Goal: Task Accomplishment & Management: Use online tool/utility

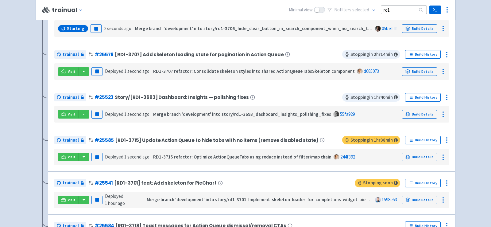
scroll to position [195, 0]
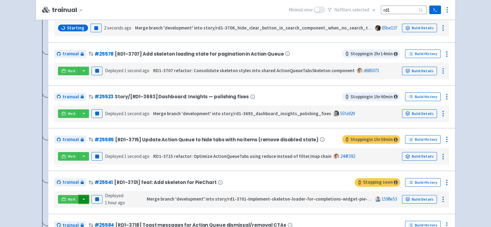
click at [82, 197] on button "button" at bounding box center [83, 199] width 10 height 9
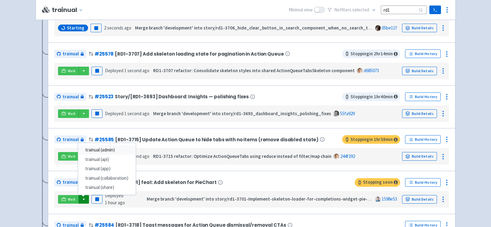
click at [119, 148] on link "trainual (admin)" at bounding box center [107, 150] width 58 height 10
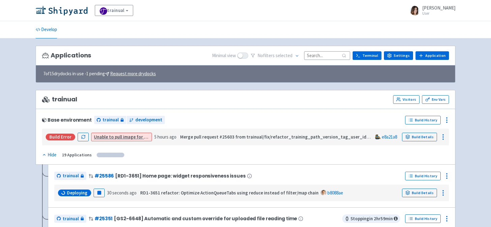
click at [317, 55] on input at bounding box center [327, 55] width 46 height 8
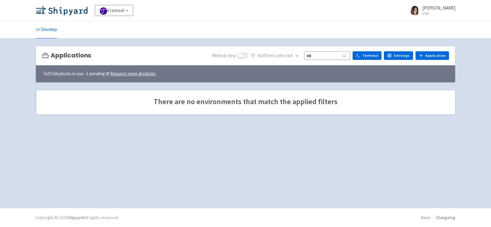
type input "к"
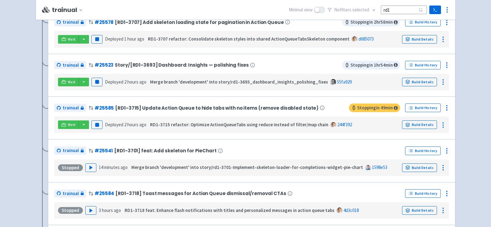
scroll to position [233, 0]
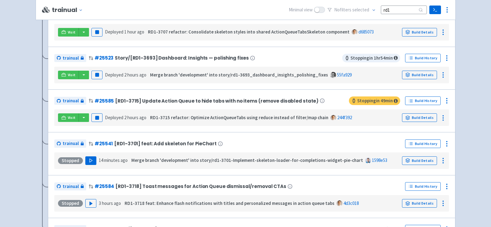
type input "rd1"
click at [89, 159] on icon "button" at bounding box center [91, 160] width 5 height 5
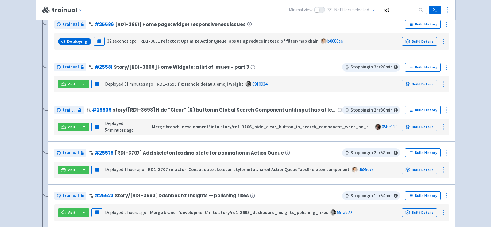
scroll to position [96, 0]
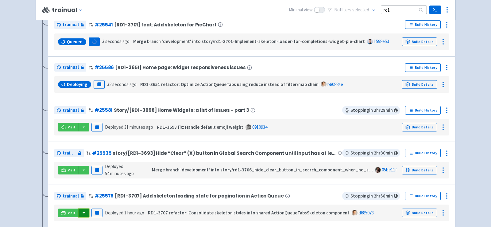
click at [83, 208] on button "button" at bounding box center [83, 212] width 10 height 9
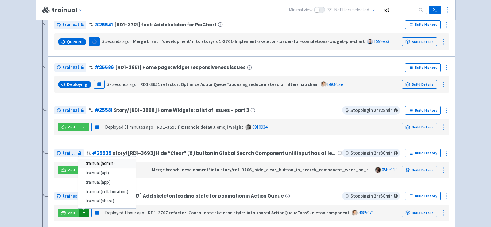
click at [101, 163] on link "trainual (admin)" at bounding box center [107, 164] width 58 height 10
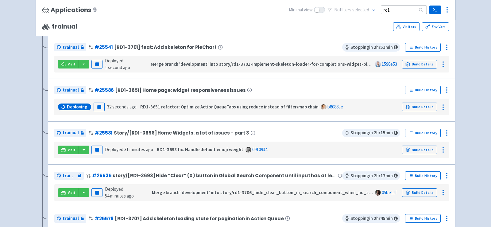
scroll to position [75, 0]
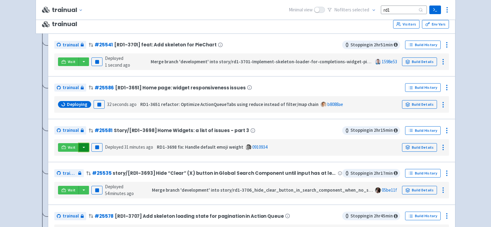
click at [83, 146] on button "button" at bounding box center [83, 147] width 10 height 9
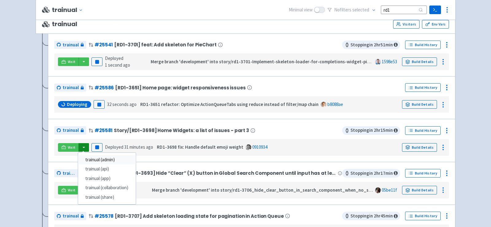
click at [101, 158] on link "trainual (admin)" at bounding box center [107, 160] width 58 height 10
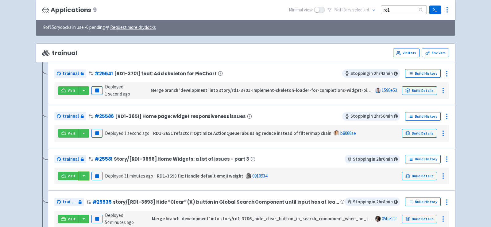
scroll to position [45, 0]
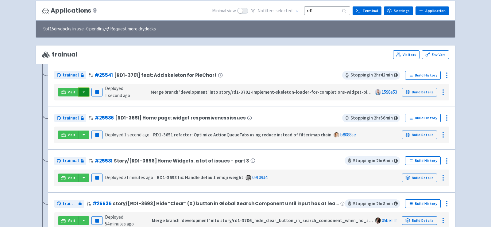
click at [85, 89] on button "button" at bounding box center [83, 92] width 10 height 9
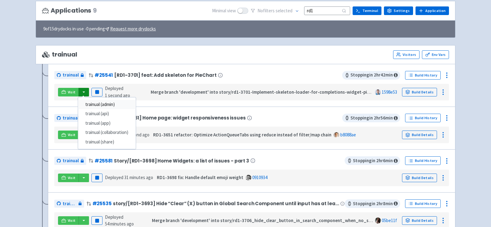
click at [102, 101] on link "trainual (admin)" at bounding box center [107, 105] width 58 height 10
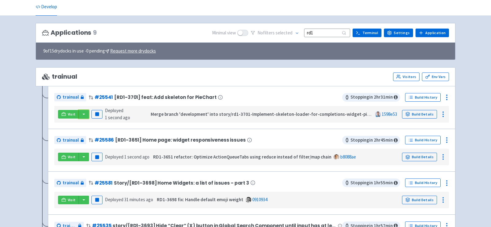
scroll to position [29, 0]
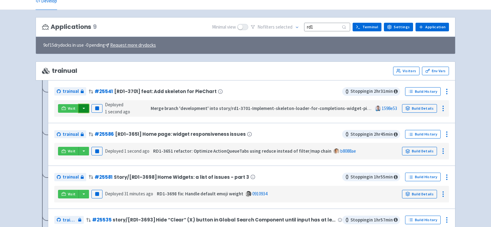
click at [84, 106] on button "button" at bounding box center [83, 108] width 10 height 9
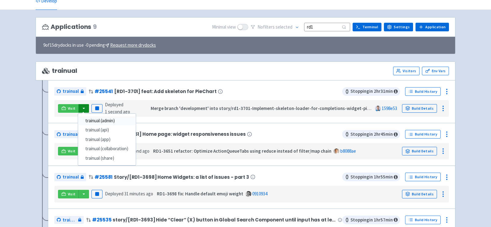
click at [103, 121] on link "trainual (admin)" at bounding box center [107, 121] width 58 height 10
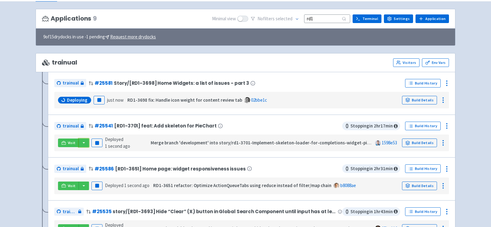
scroll to position [37, 0]
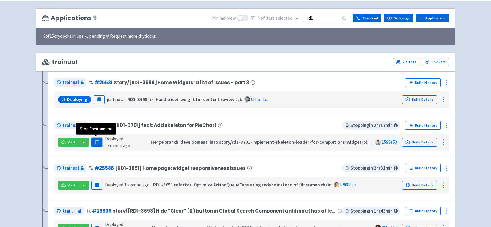
click at [95, 142] on icon "button" at bounding box center [97, 142] width 5 height 5
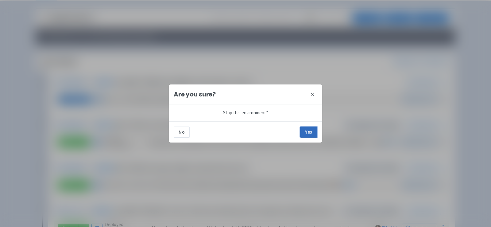
click at [308, 131] on button "Yes" at bounding box center [308, 131] width 17 height 11
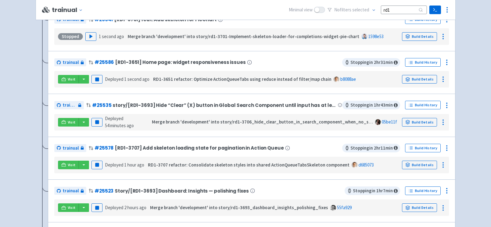
scroll to position [149, 0]
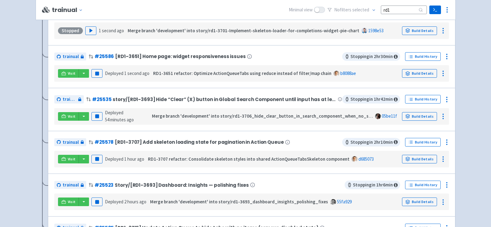
click at [84, 119] on div "Visit Pause Deployed 54 minutes ago Merge branch 'development' into story/rd1-3…" at bounding box center [251, 116] width 389 height 12
click at [82, 113] on button "button" at bounding box center [83, 116] width 10 height 9
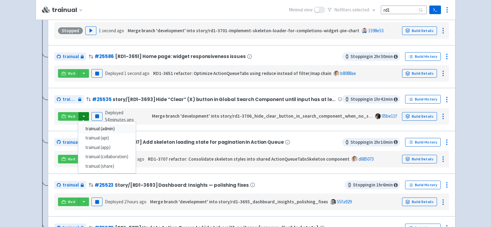
click at [112, 126] on link "trainual (admin)" at bounding box center [107, 129] width 58 height 10
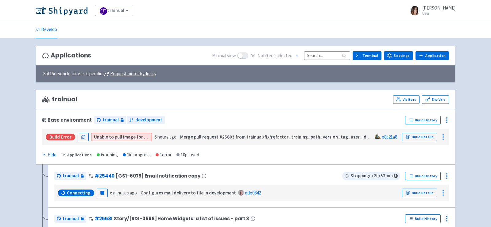
click at [322, 55] on input at bounding box center [327, 55] width 46 height 8
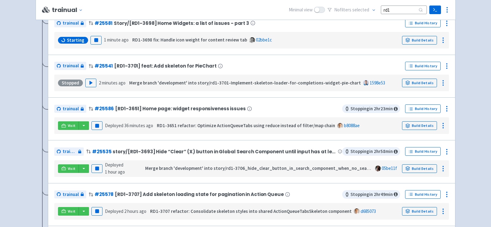
scroll to position [102, 0]
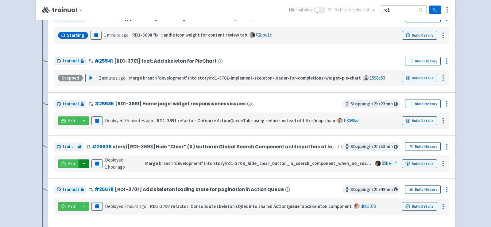
type input "rd1"
click at [84, 160] on button "button" at bounding box center [83, 163] width 10 height 9
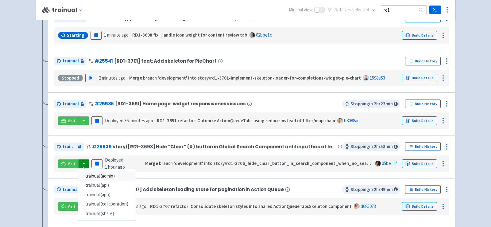
click at [105, 176] on link "trainual (admin)" at bounding box center [107, 176] width 58 height 10
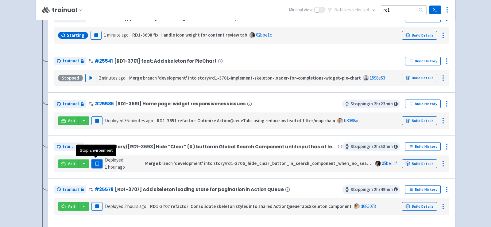
click at [97, 163] on rect "button" at bounding box center [96, 163] width 3 height 3
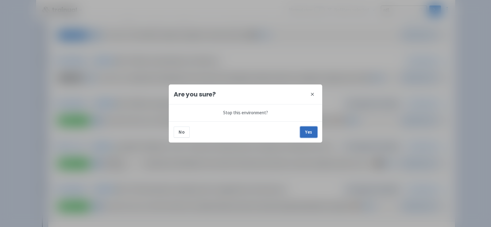
click at [311, 129] on button "Yes" at bounding box center [308, 131] width 17 height 11
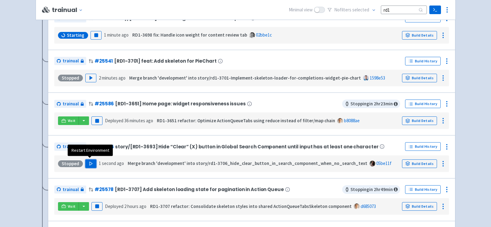
click at [90, 162] on polygon "button" at bounding box center [91, 163] width 3 height 3
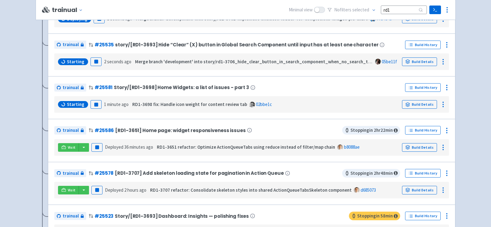
scroll to position [118, 0]
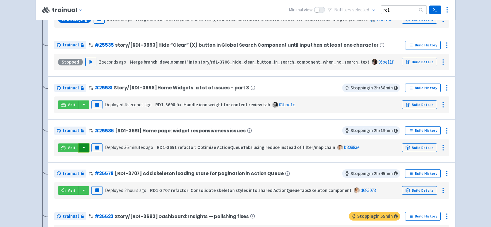
click at [82, 146] on button "button" at bounding box center [83, 147] width 10 height 9
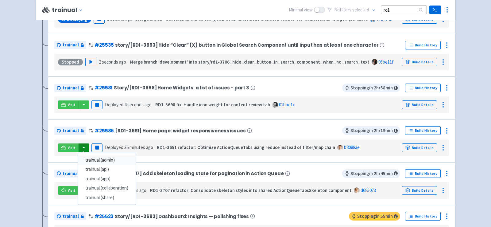
click at [101, 157] on link "trainual (admin)" at bounding box center [107, 160] width 58 height 10
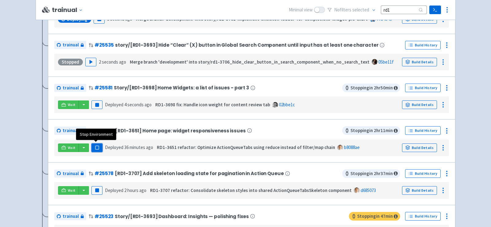
click at [95, 146] on rect "button" at bounding box center [96, 147] width 3 height 3
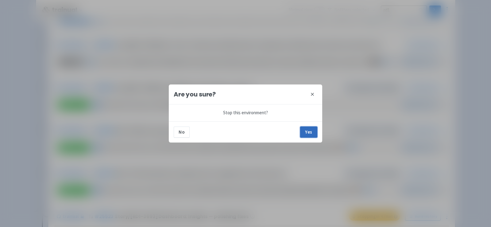
click at [304, 132] on button "Yes" at bounding box center [308, 131] width 17 height 11
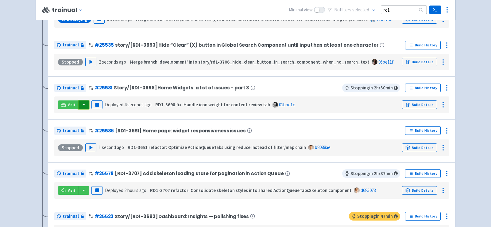
click at [82, 104] on button "button" at bounding box center [83, 104] width 10 height 9
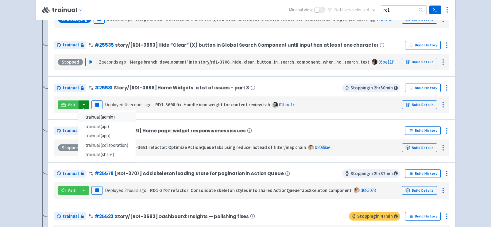
click at [97, 114] on link "trainual (admin)" at bounding box center [107, 117] width 58 height 10
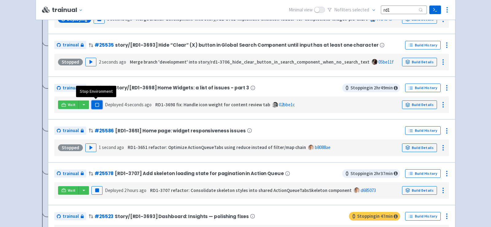
click at [100, 100] on button "Pause" at bounding box center [96, 104] width 11 height 9
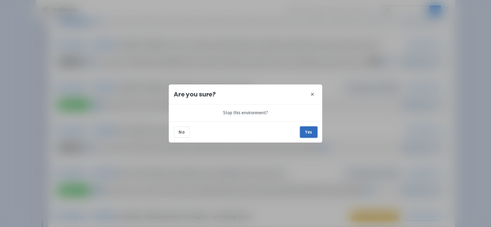
click at [310, 132] on button "Yes" at bounding box center [308, 131] width 17 height 11
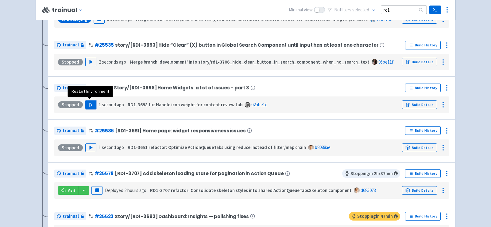
click at [92, 101] on button "Play" at bounding box center [90, 104] width 11 height 9
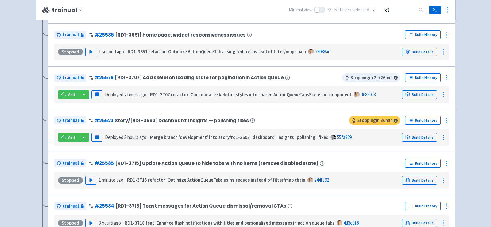
scroll to position [217, 0]
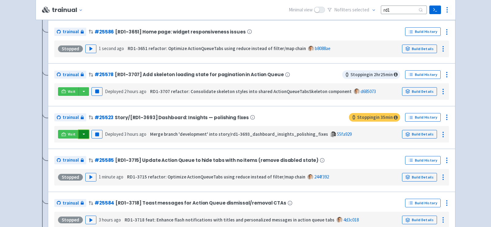
click at [83, 131] on button "button" at bounding box center [83, 134] width 10 height 9
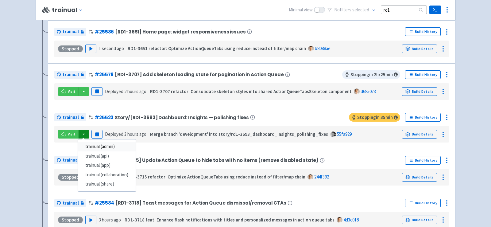
click at [112, 144] on link "trainual (admin)" at bounding box center [107, 147] width 58 height 10
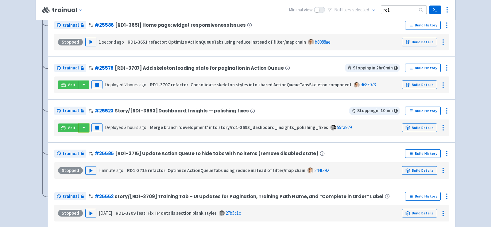
scroll to position [246, 0]
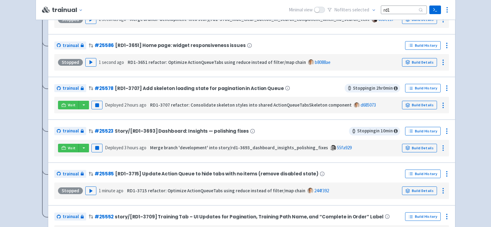
click at [146, 164] on div "trainual # 25585 [RD1-3715] Update Action Queue to hide tabs with no items (rem…" at bounding box center [251, 183] width 407 height 43
click at [95, 105] on icon "button" at bounding box center [97, 105] width 5 height 5
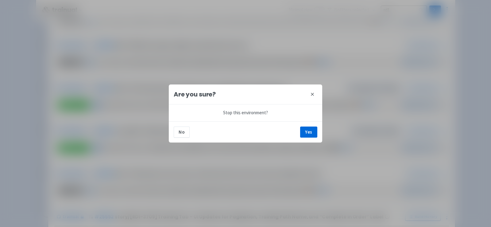
click at [306, 139] on div "No Yes" at bounding box center [245, 131] width 153 height 21
click at [306, 132] on button "Yes" at bounding box center [308, 131] width 17 height 11
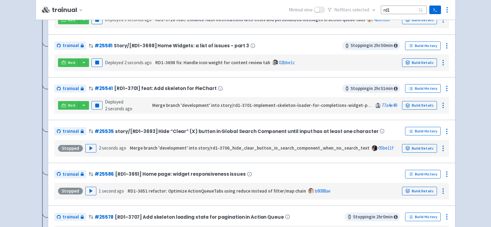
scroll to position [115, 0]
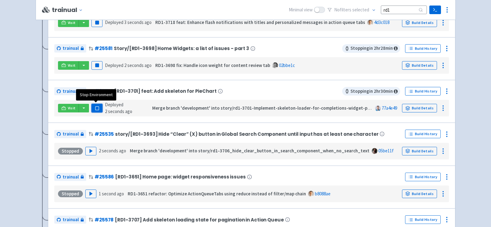
click at [98, 104] on button "Pause" at bounding box center [96, 108] width 11 height 9
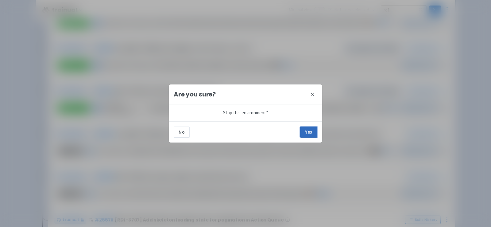
click at [309, 129] on button "Yes" at bounding box center [308, 131] width 17 height 11
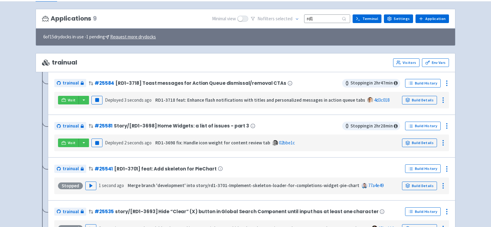
scroll to position [35, 0]
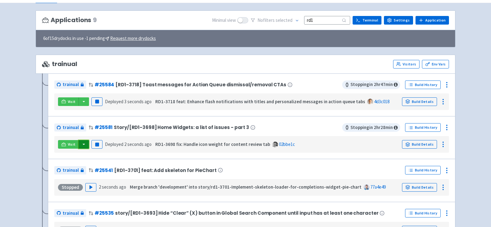
click at [79, 144] on button "button" at bounding box center [83, 144] width 10 height 9
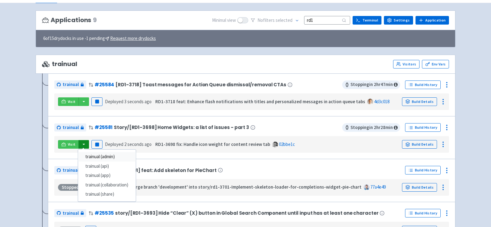
click at [102, 155] on link "trainual (admin)" at bounding box center [107, 157] width 58 height 10
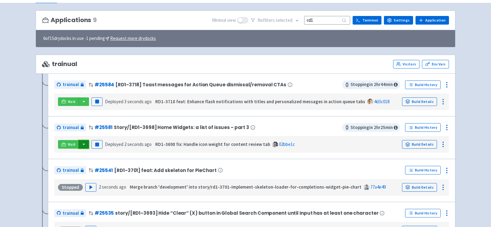
click at [83, 143] on button "button" at bounding box center [83, 144] width 10 height 9
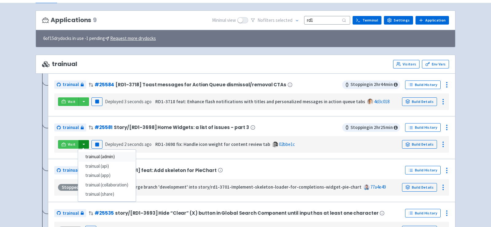
click at [102, 154] on link "trainual (admin)" at bounding box center [107, 157] width 58 height 10
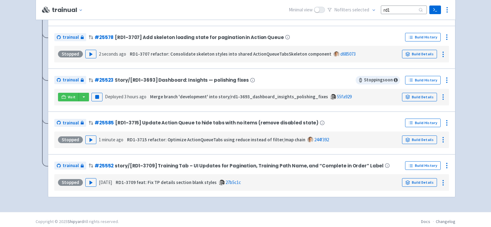
scroll to position [299, 0]
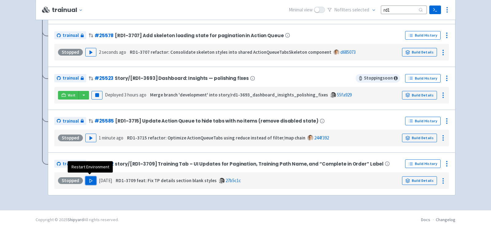
click at [89, 178] on icon "button" at bounding box center [91, 180] width 5 height 5
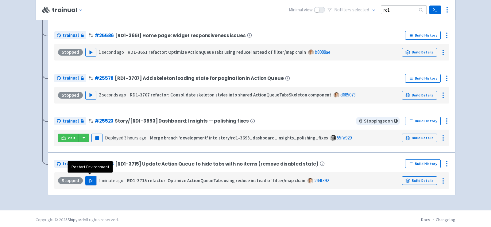
click at [89, 181] on button "Play" at bounding box center [90, 180] width 11 height 9
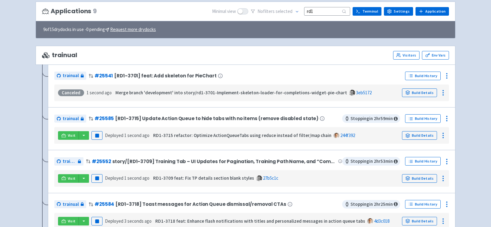
scroll to position [41, 0]
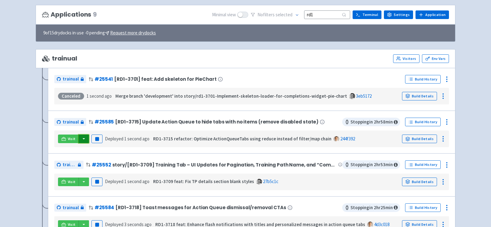
click at [81, 139] on button "button" at bounding box center [83, 138] width 10 height 9
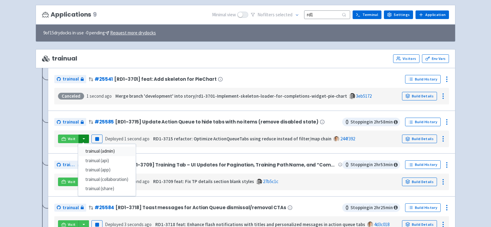
click at [97, 149] on link "trainual (admin)" at bounding box center [107, 151] width 58 height 10
